Goal: Task Accomplishment & Management: Manage account settings

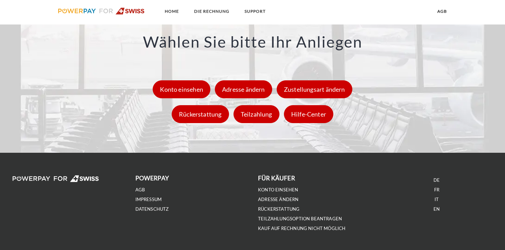
scroll to position [1010, 0]
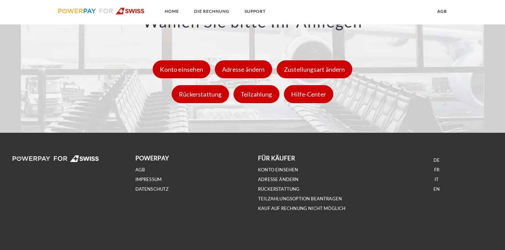
click at [435, 192] on li "EN" at bounding box center [437, 189] width 112 height 10
click at [436, 188] on link "EN" at bounding box center [436, 189] width 6 height 6
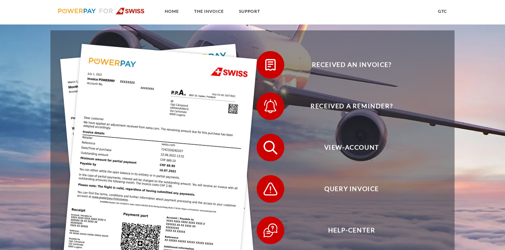
scroll to position [166, 0]
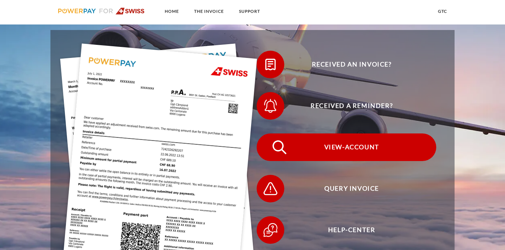
click at [327, 142] on span "View-Account" at bounding box center [351, 148] width 169 height 28
